Goal: Task Accomplishment & Management: Use online tool/utility

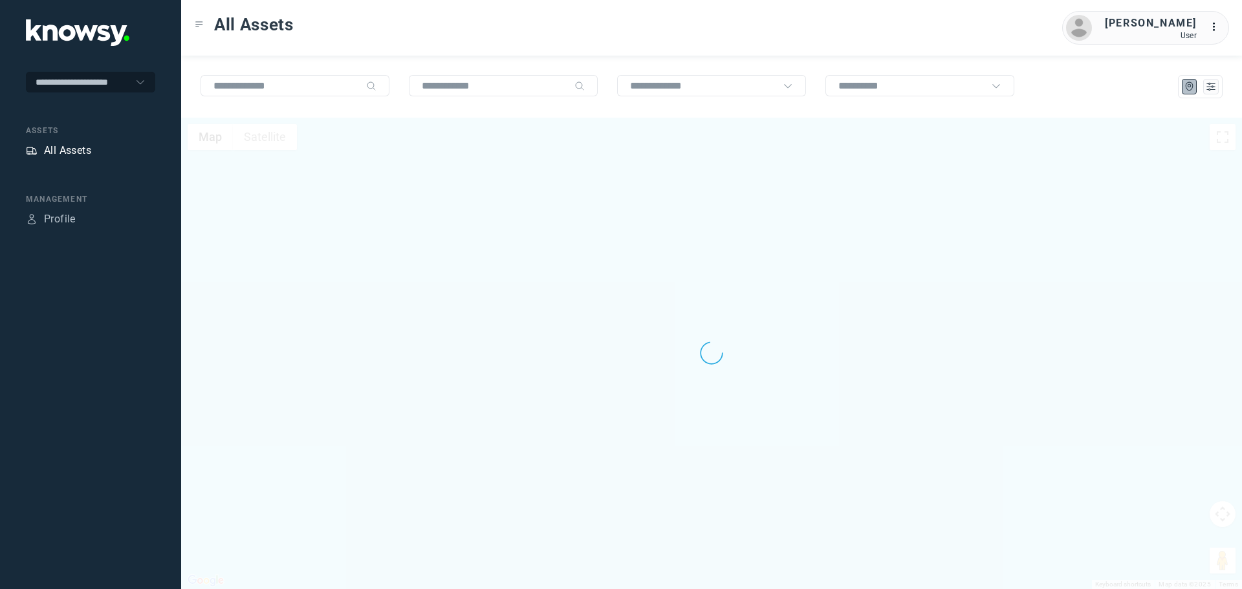
click at [84, 152] on div "All Assets" at bounding box center [67, 151] width 47 height 16
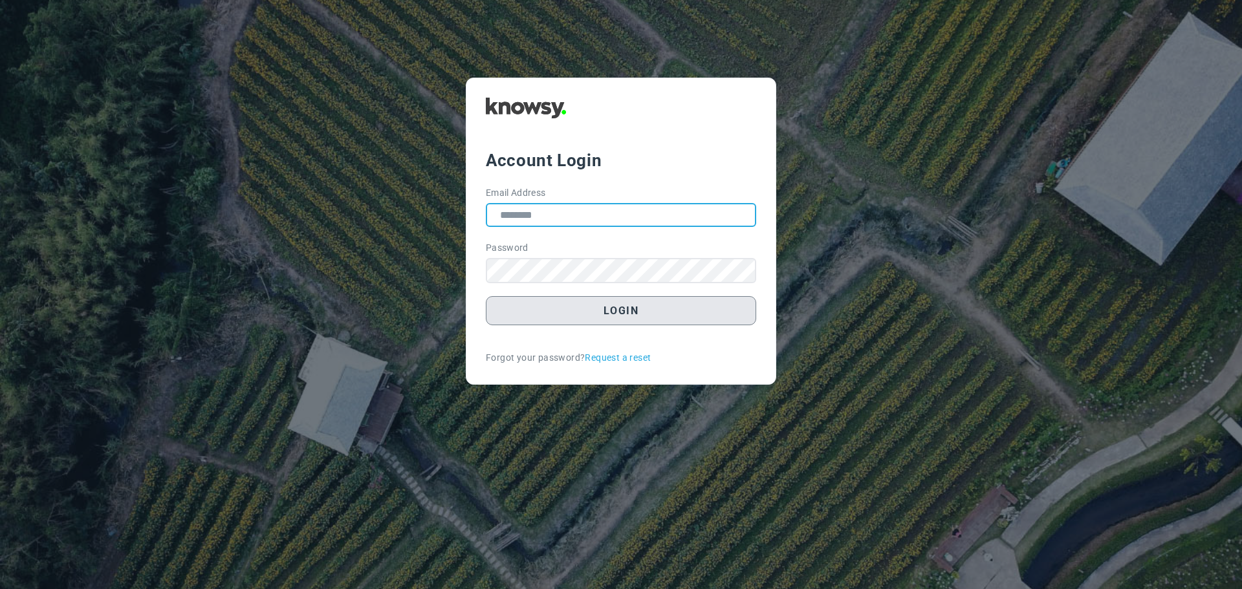
type input "**********"
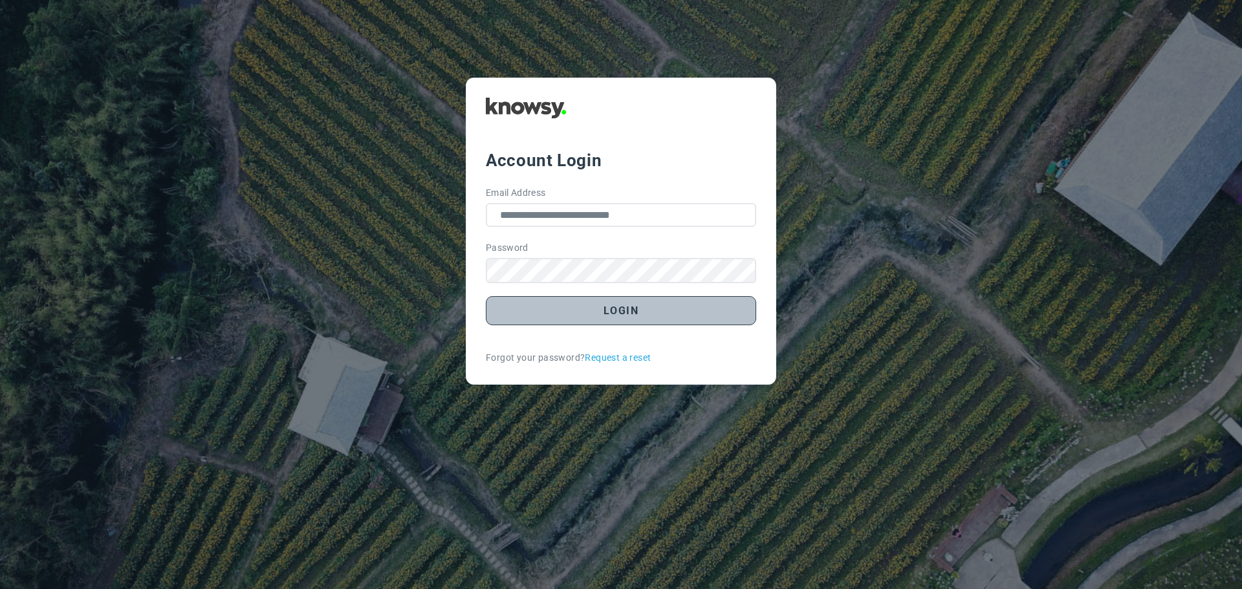
click at [597, 310] on button "Login" at bounding box center [621, 310] width 270 height 29
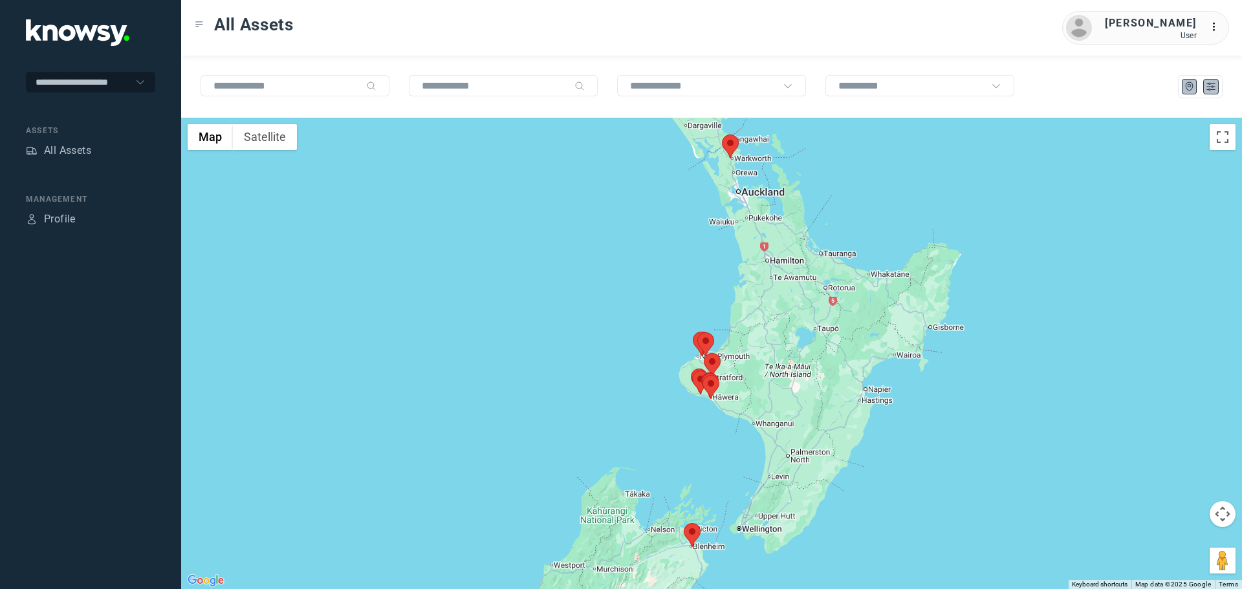
click at [1211, 86] on icon "List" at bounding box center [1211, 86] width 8 height 7
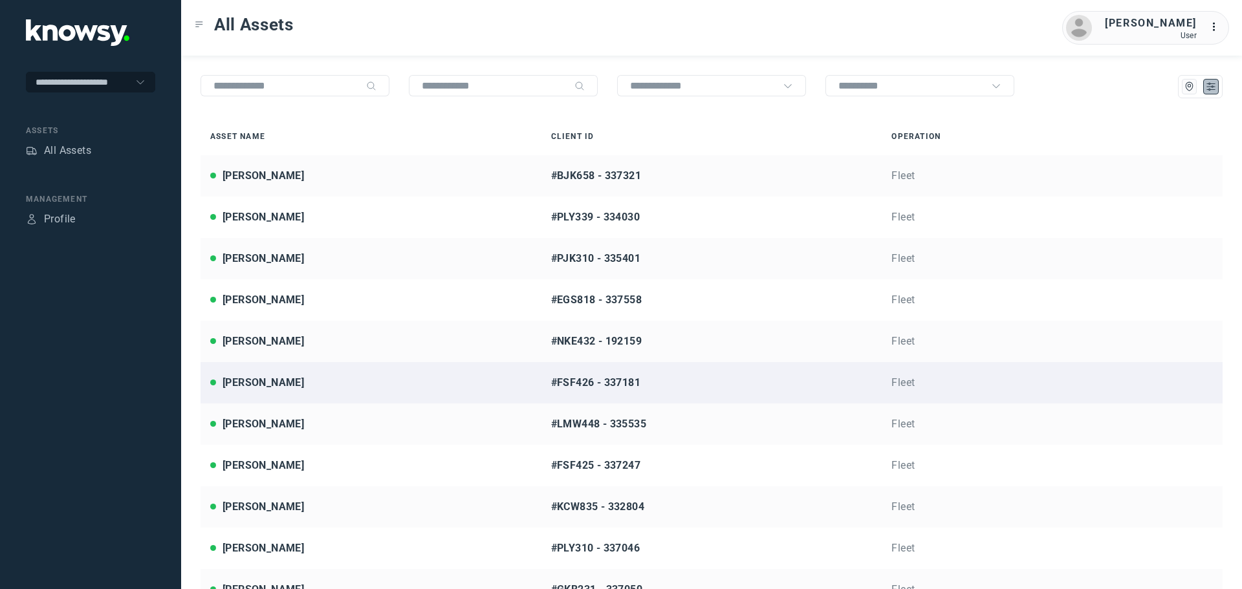
click at [313, 376] on div "[PERSON_NAME]" at bounding box center [371, 383] width 322 height 16
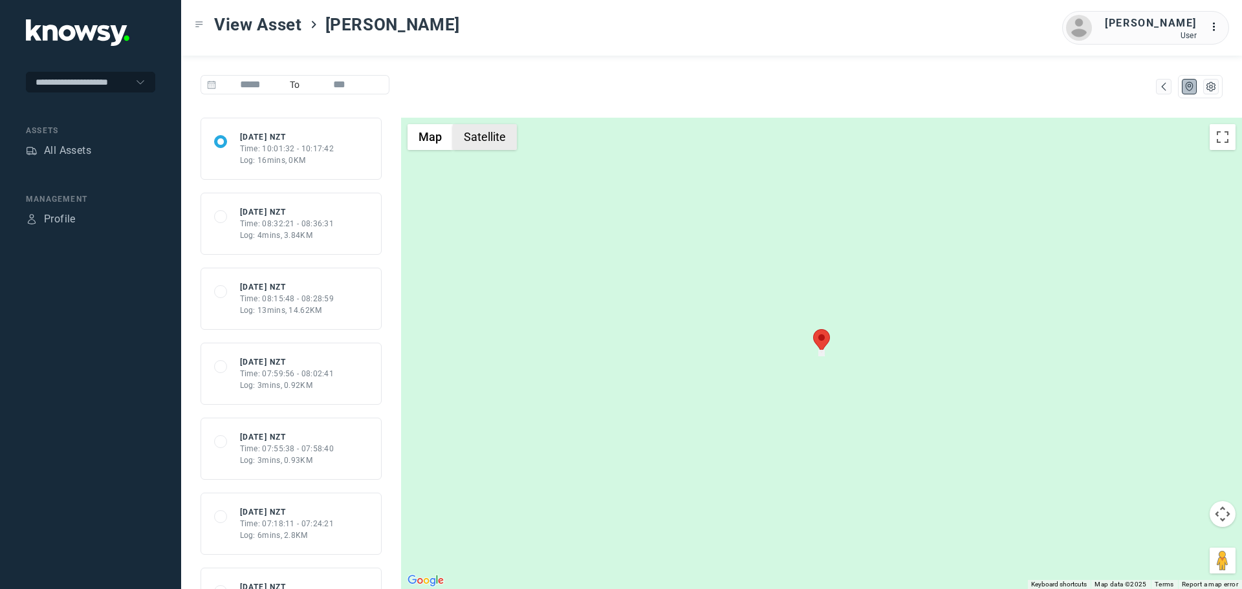
click at [481, 137] on button "Satellite" at bounding box center [485, 137] width 64 height 26
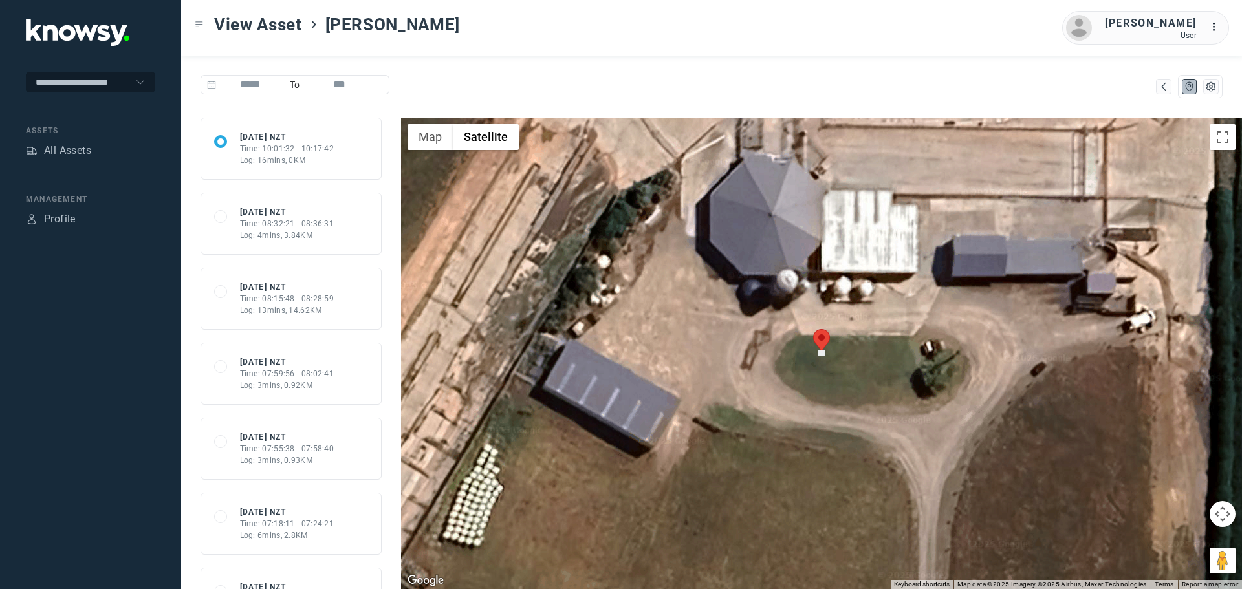
click at [278, 225] on div "Time: 08:32:21 - 08:36:31" at bounding box center [287, 224] width 94 height 12
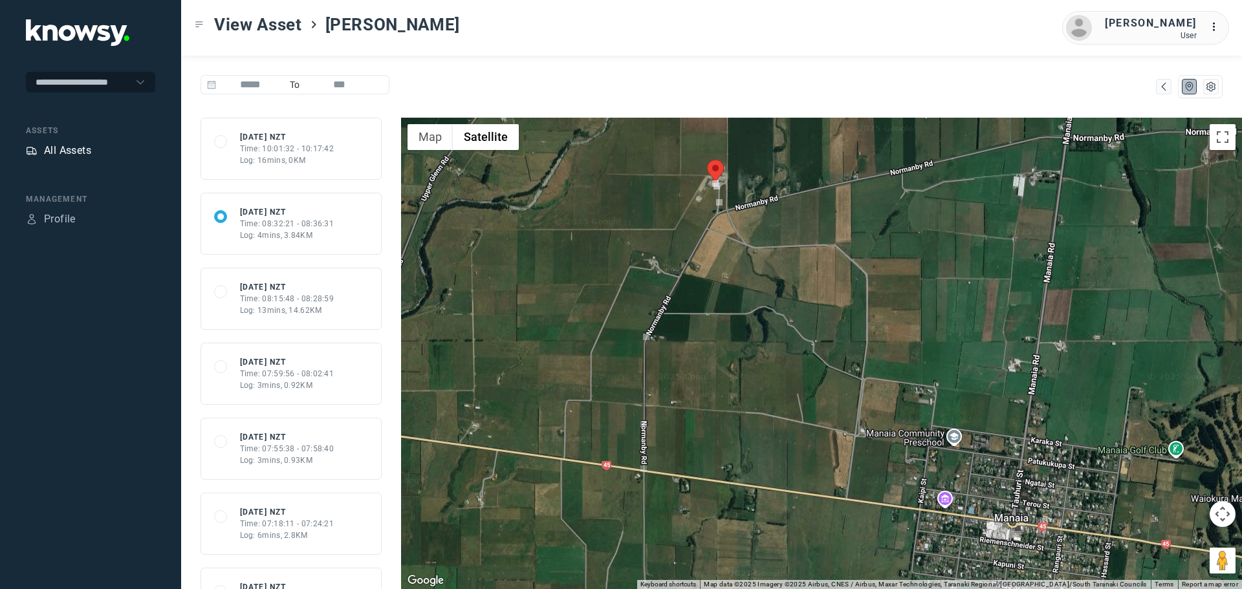
click at [56, 156] on div "All Assets" at bounding box center [67, 151] width 47 height 16
